Goal: Check status

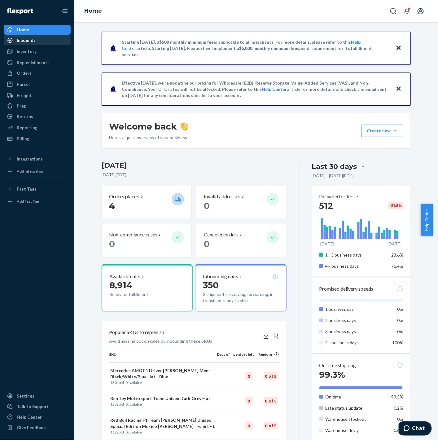
click at [40, 37] on div "Inbounds" at bounding box center [37, 40] width 66 height 9
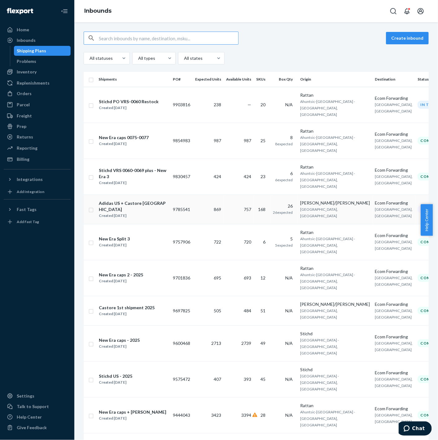
click at [252, 195] on td "757" at bounding box center [239, 209] width 30 height 29
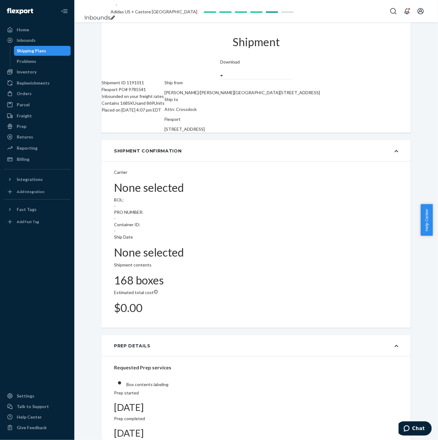
type input "MLSI20371269"
